Goal: Information Seeking & Learning: Check status

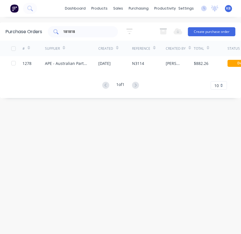
click at [98, 28] on div "181818" at bounding box center [83, 31] width 70 height 11
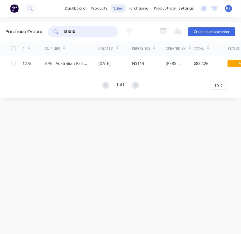
click at [115, 11] on div "sales" at bounding box center [118, 8] width 15 height 8
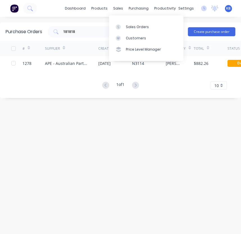
click at [119, 19] on div "Sales Orders Customers Price Level Manager" at bounding box center [146, 37] width 74 height 45
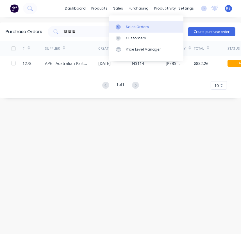
click at [121, 23] on link "Sales Orders" at bounding box center [146, 26] width 74 height 11
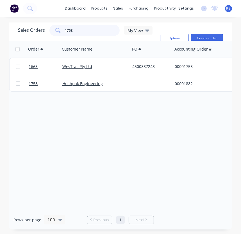
drag, startPoint x: 80, startPoint y: 30, endPoint x: 56, endPoint y: 29, distance: 23.6
click at [56, 29] on div "1758" at bounding box center [84, 30] width 70 height 11
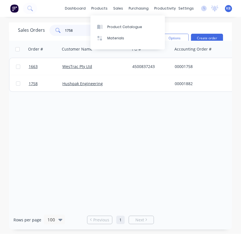
click at [83, 31] on input "1758" at bounding box center [92, 30] width 55 height 11
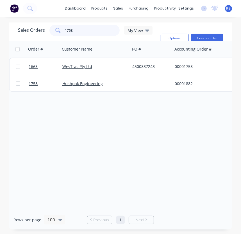
drag, startPoint x: 83, startPoint y: 31, endPoint x: 46, endPoint y: 27, distance: 37.3
click at [53, 28] on div "1758" at bounding box center [84, 30] width 70 height 11
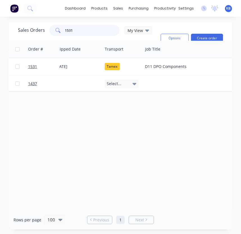
scroll to position [0, 333]
drag, startPoint x: 74, startPoint y: 30, endPoint x: 39, endPoint y: 27, distance: 34.7
click at [39, 27] on div "Sales Orders 1531 My View" at bounding box center [85, 30] width 135 height 11
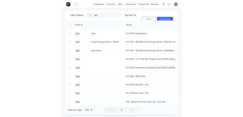
scroll to position [0, 466]
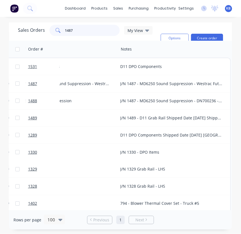
type input "1487"
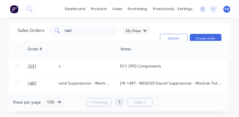
scroll to position [0, 465]
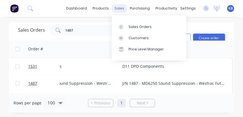
click at [126, 7] on div "sales" at bounding box center [119, 8] width 15 height 8
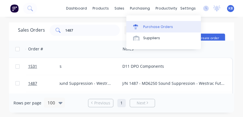
drag, startPoint x: 128, startPoint y: 17, endPoint x: 135, endPoint y: 29, distance: 13.9
click at [135, 29] on icon at bounding box center [135, 27] width 4 height 3
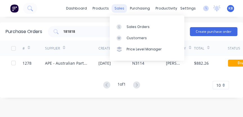
drag, startPoint x: 122, startPoint y: 8, endPoint x: 133, endPoint y: 28, distance: 22.5
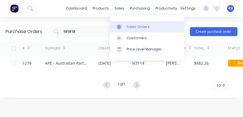
click at [122, 9] on div "sales" at bounding box center [119, 8] width 15 height 8
click at [133, 28] on div "Sales Orders" at bounding box center [137, 26] width 23 height 5
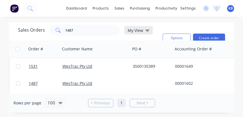
click at [146, 30] on icon at bounding box center [147, 30] width 4 height 2
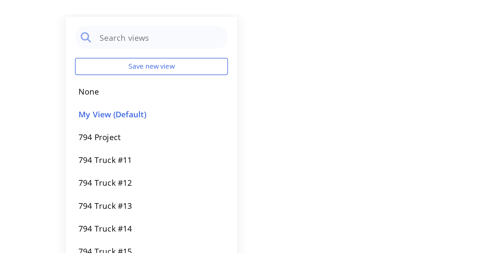
scroll to position [47, 0]
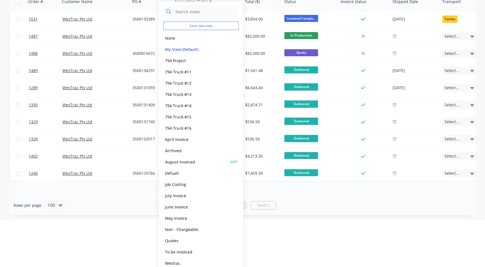
click at [186, 163] on button "August Invoiced" at bounding box center [195, 161] width 64 height 6
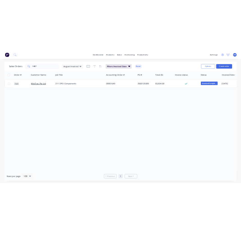
scroll to position [0, 0]
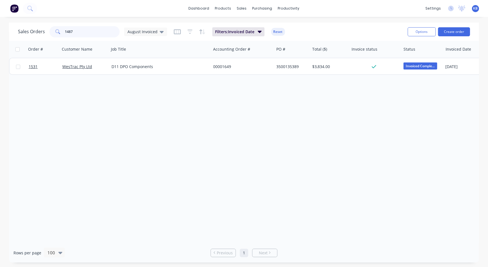
drag, startPoint x: 104, startPoint y: 31, endPoint x: 9, endPoint y: 22, distance: 95.7
click at [3, 26] on div "Sales Orders [DATE] Invoiced Filters: Invoiced Date Reset Options Create order …" at bounding box center [244, 142] width 488 height 240
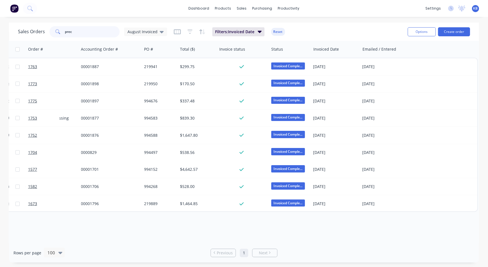
scroll to position [0, 132]
click at [160, 32] on icon at bounding box center [162, 32] width 4 height 2
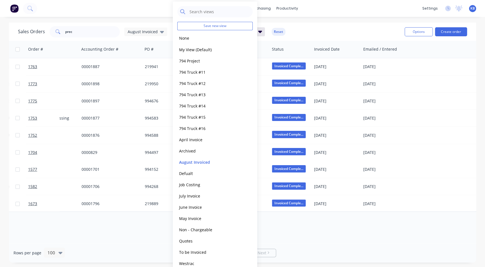
click at [341, 28] on div "Sales Orders prec August Invoiced Filters: Invoiced Date Reset" at bounding box center [209, 32] width 382 height 14
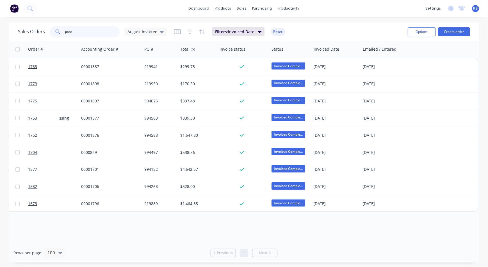
drag, startPoint x: 114, startPoint y: 33, endPoint x: 71, endPoint y: 32, distance: 43.3
click at [71, 32] on input "prec" at bounding box center [92, 31] width 55 height 11
type input "p"
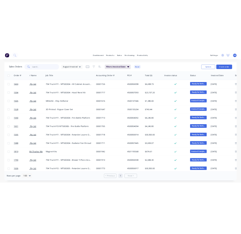
scroll to position [0, 17]
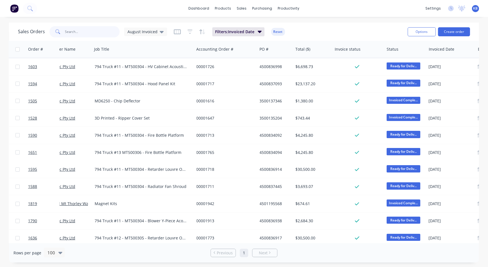
click at [81, 31] on input "text" at bounding box center [92, 31] width 55 height 11
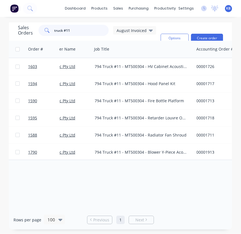
click at [76, 31] on input "truck #11" at bounding box center [81, 30] width 55 height 11
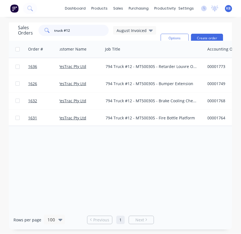
scroll to position [0, 0]
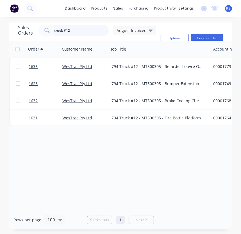
click at [90, 33] on input "truck #12" at bounding box center [81, 30] width 55 height 11
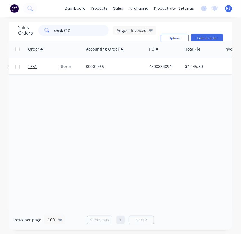
scroll to position [0, 157]
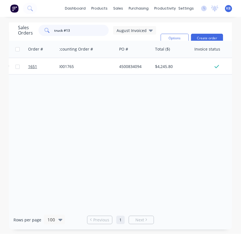
type input "truck #13"
click at [175, 22] on div "dashboard products sales purchasing productivity dashboard products Product Cat…" at bounding box center [120, 117] width 241 height 234
click at [138, 31] on span "August Invoiced" at bounding box center [132, 31] width 30 height 6
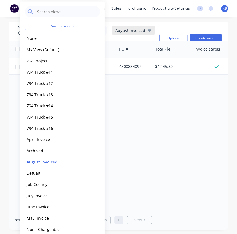
click at [141, 30] on span "August Invoiced" at bounding box center [130, 31] width 30 height 6
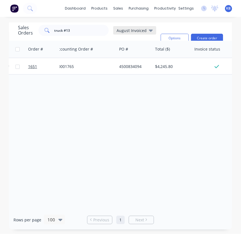
click at [137, 31] on span "August Invoiced" at bounding box center [132, 31] width 30 height 6
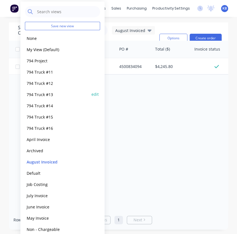
click at [48, 93] on button "794 Truck #13" at bounding box center [57, 94] width 64 height 6
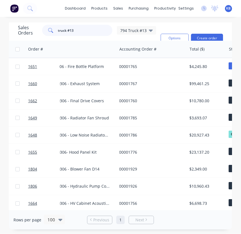
drag, startPoint x: 80, startPoint y: 32, endPoint x: 13, endPoint y: 35, distance: 67.5
click at [0, 34] on html "dashboard products sales purchasing productivity dashboard products Product Cat…" at bounding box center [120, 117] width 241 height 234
click at [37, 49] on div "Order #" at bounding box center [35, 49] width 15 height 6
click at [53, 48] on icon "button" at bounding box center [51, 49] width 5 height 4
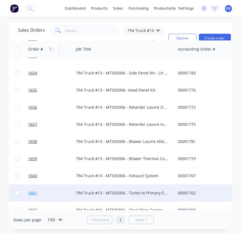
scroll to position [153, 99]
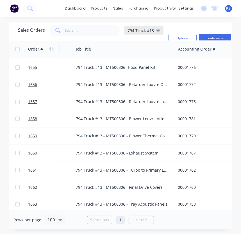
drag, startPoint x: 146, startPoint y: 28, endPoint x: 148, endPoint y: 31, distance: 3.7
click at [146, 28] on span "794 Truck #13" at bounding box center [141, 31] width 26 height 6
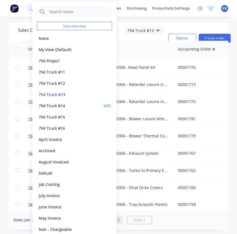
click at [63, 108] on button "794 Truck #14" at bounding box center [69, 105] width 64 height 6
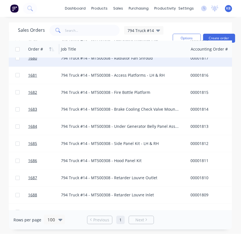
scroll to position [51, 99]
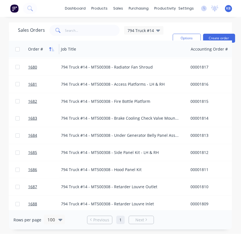
click at [50, 52] on button "button" at bounding box center [51, 49] width 8 height 8
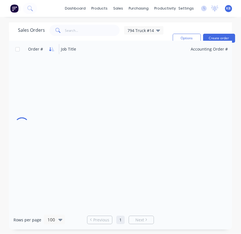
scroll to position [0, 99]
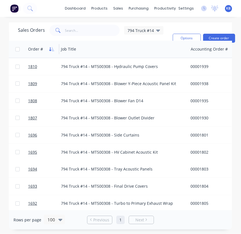
click at [50, 51] on icon "button" at bounding box center [51, 49] width 5 height 4
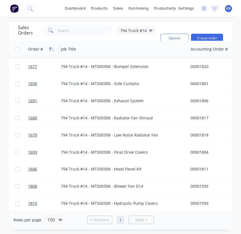
click at [51, 49] on icon "button" at bounding box center [51, 49] width 5 height 4
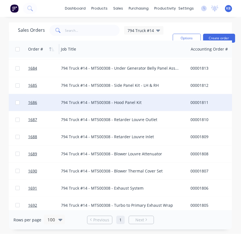
scroll to position [153, 99]
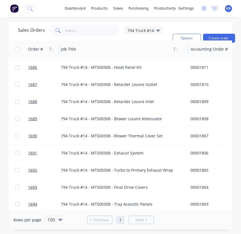
click at [144, 27] on div "794 Truck #14" at bounding box center [143, 30] width 39 height 8
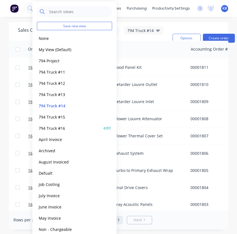
click at [67, 125] on button "794 Truck #16" at bounding box center [69, 128] width 64 height 6
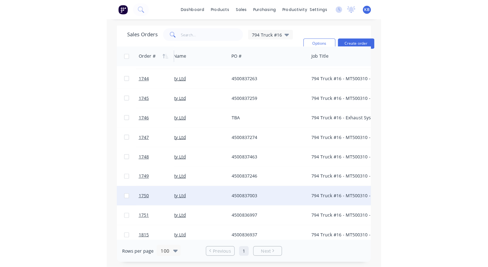
scroll to position [204, 22]
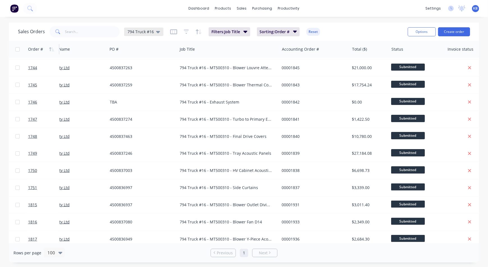
click at [149, 31] on span "794 Truck #16" at bounding box center [141, 32] width 26 height 6
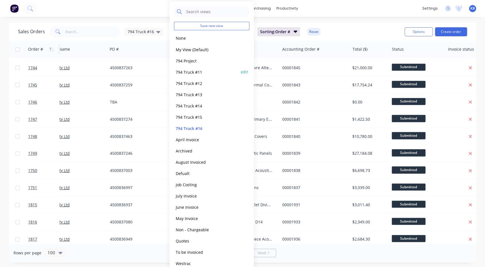
click at [188, 70] on button "794 Truck #11" at bounding box center [206, 72] width 64 height 6
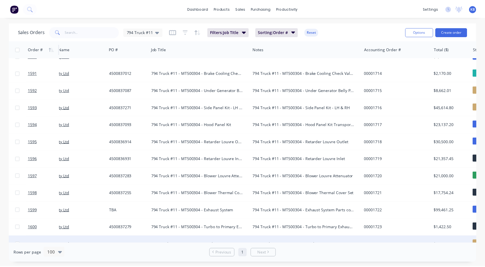
scroll to position [102, 22]
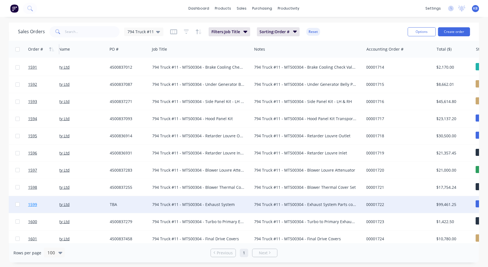
click at [34, 207] on link "1599" at bounding box center [45, 204] width 34 height 17
